Goal: Complete application form

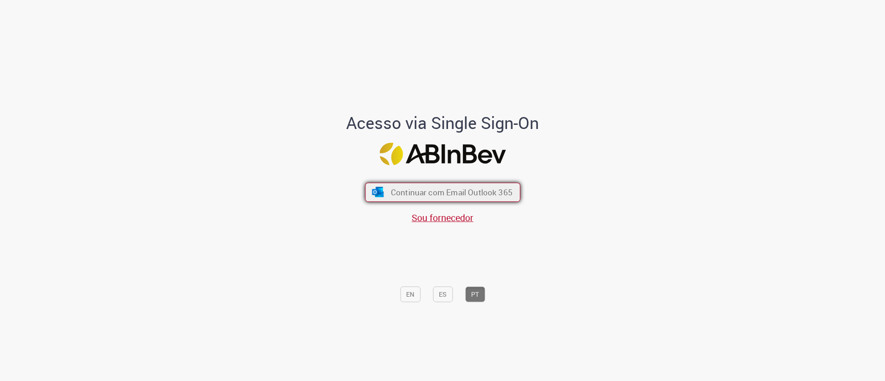
click at [414, 199] on button "Continuar com Email Outlook 365" at bounding box center [442, 192] width 155 height 19
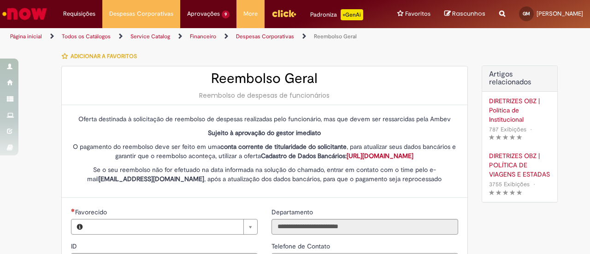
type input "**********"
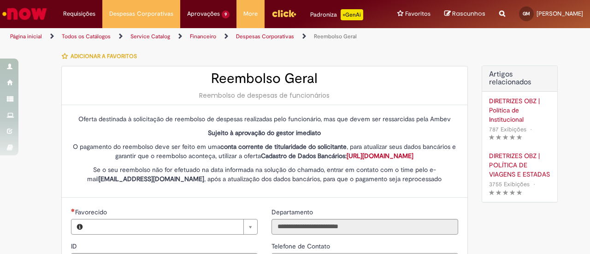
type input "**********"
